Goal: Task Accomplishment & Management: Manage account settings

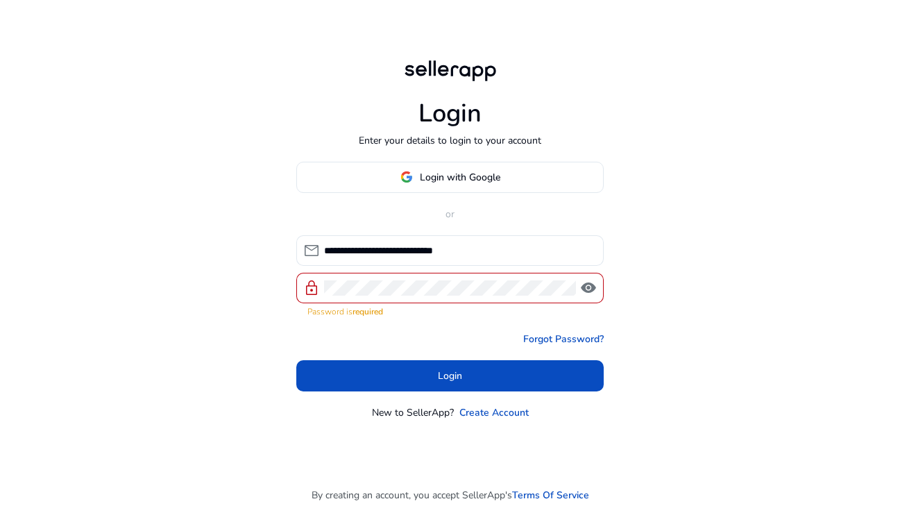
click at [230, 359] on div "**********" at bounding box center [450, 257] width 900 height 515
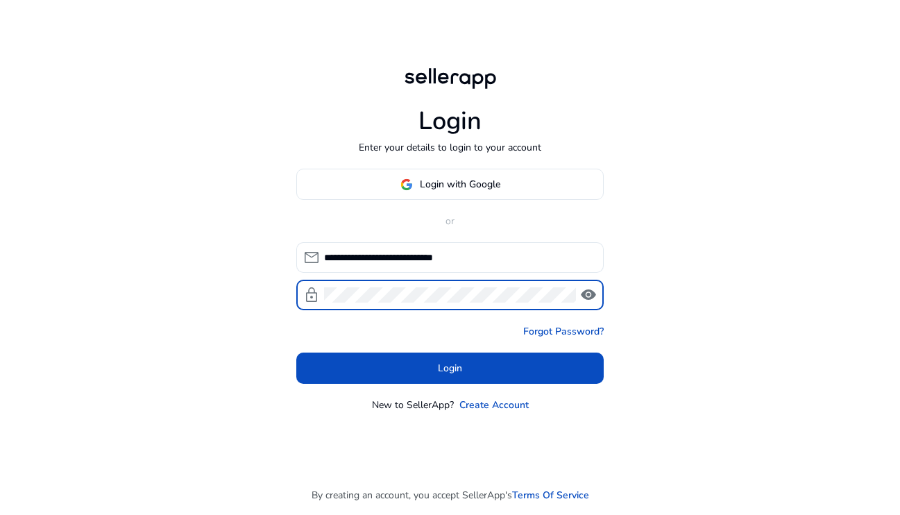
click button "Login" at bounding box center [449, 367] width 307 height 31
